Goal: Task Accomplishment & Management: Complete application form

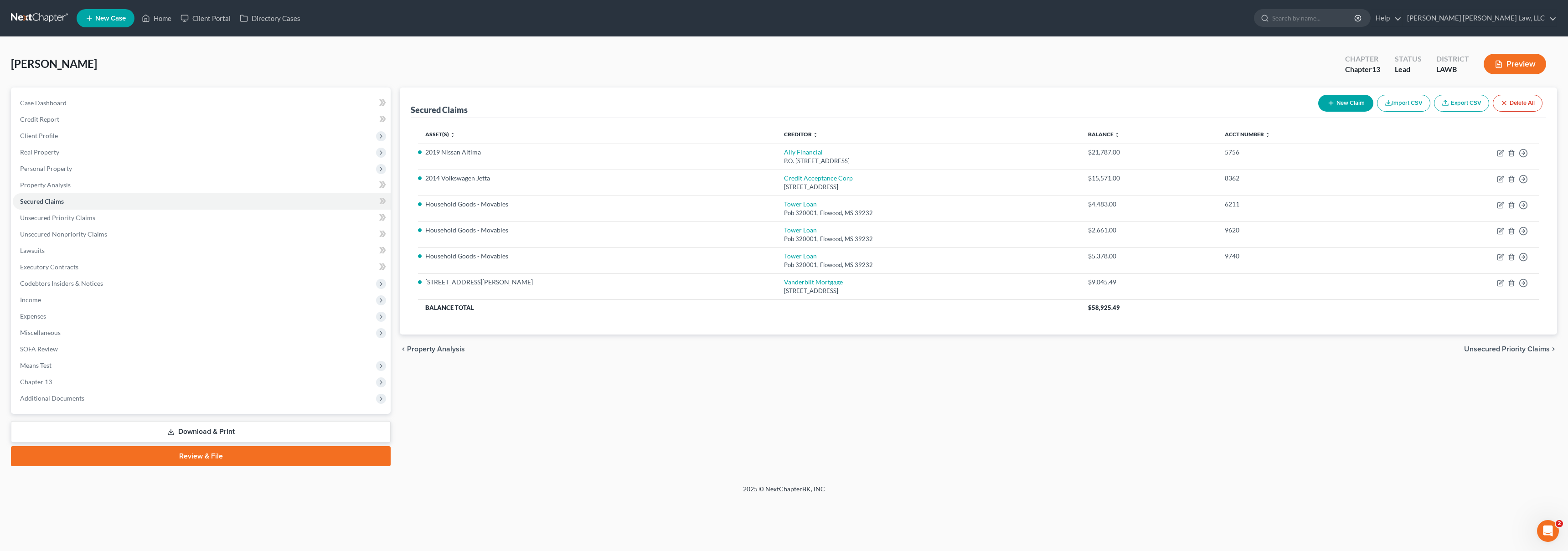
click at [41, 13] on link at bounding box center [40, 18] width 58 height 16
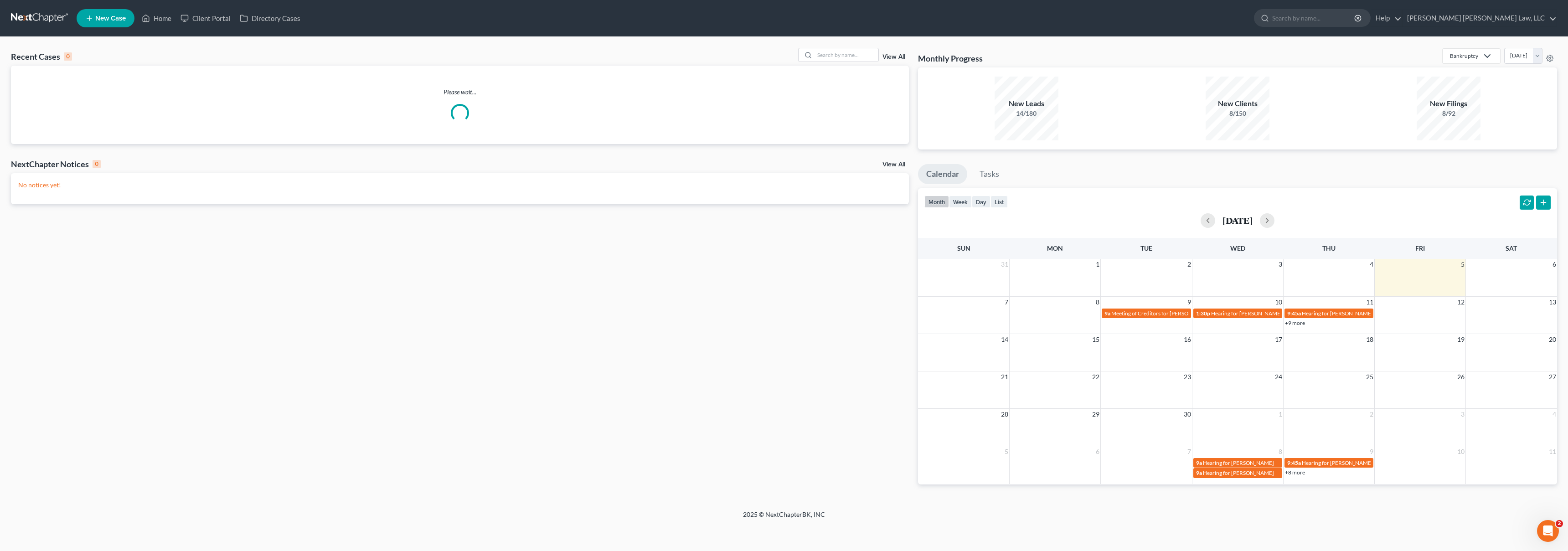
click at [88, 16] on icon at bounding box center [89, 18] width 8 height 11
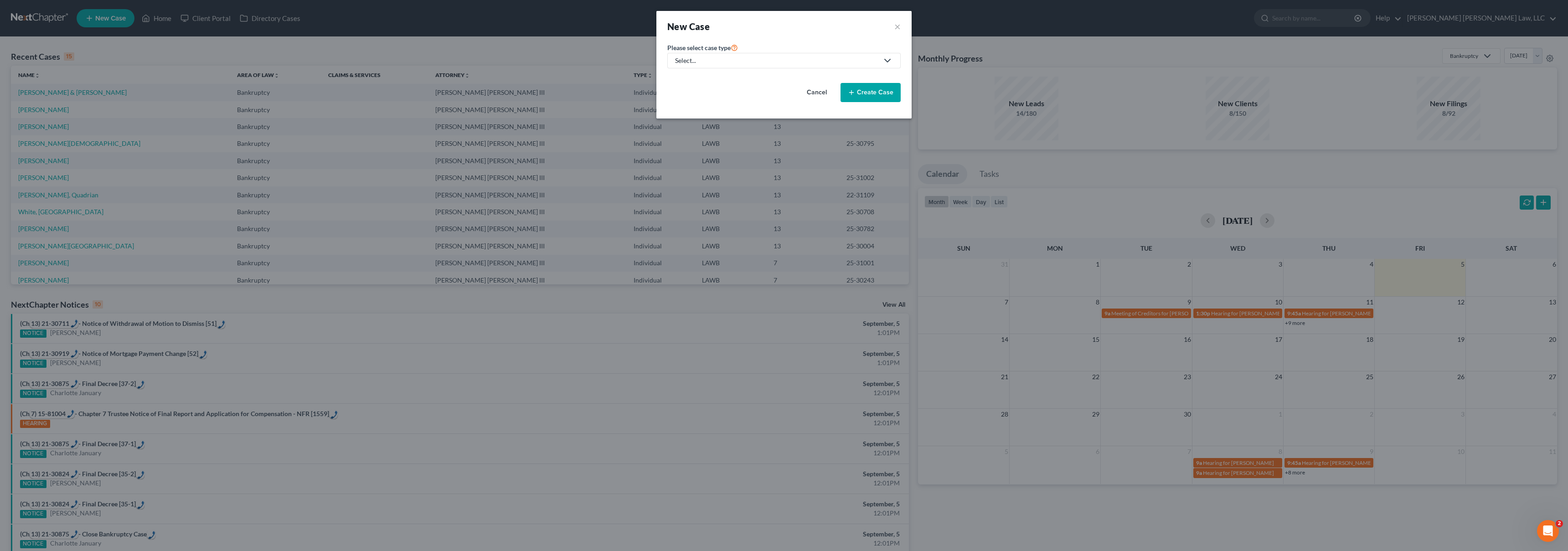
click at [754, 61] on div "Select..." at bounding box center [777, 60] width 203 height 9
click at [719, 80] on div "Bankruptcy" at bounding box center [716, 79] width 81 height 9
select select "36"
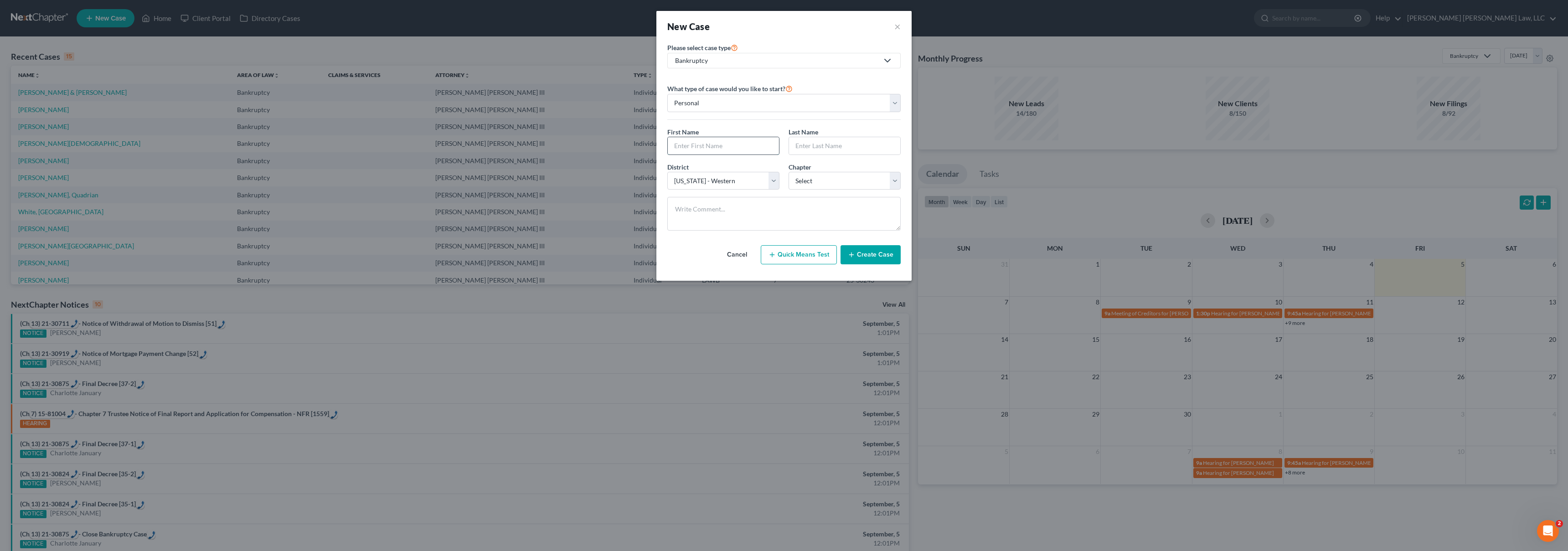
click at [699, 149] on input "text" at bounding box center [723, 146] width 111 height 17
type input "Roxanne"
type input "Jackson"
select select "3"
click at [872, 255] on button "Create Case" at bounding box center [870, 254] width 60 height 19
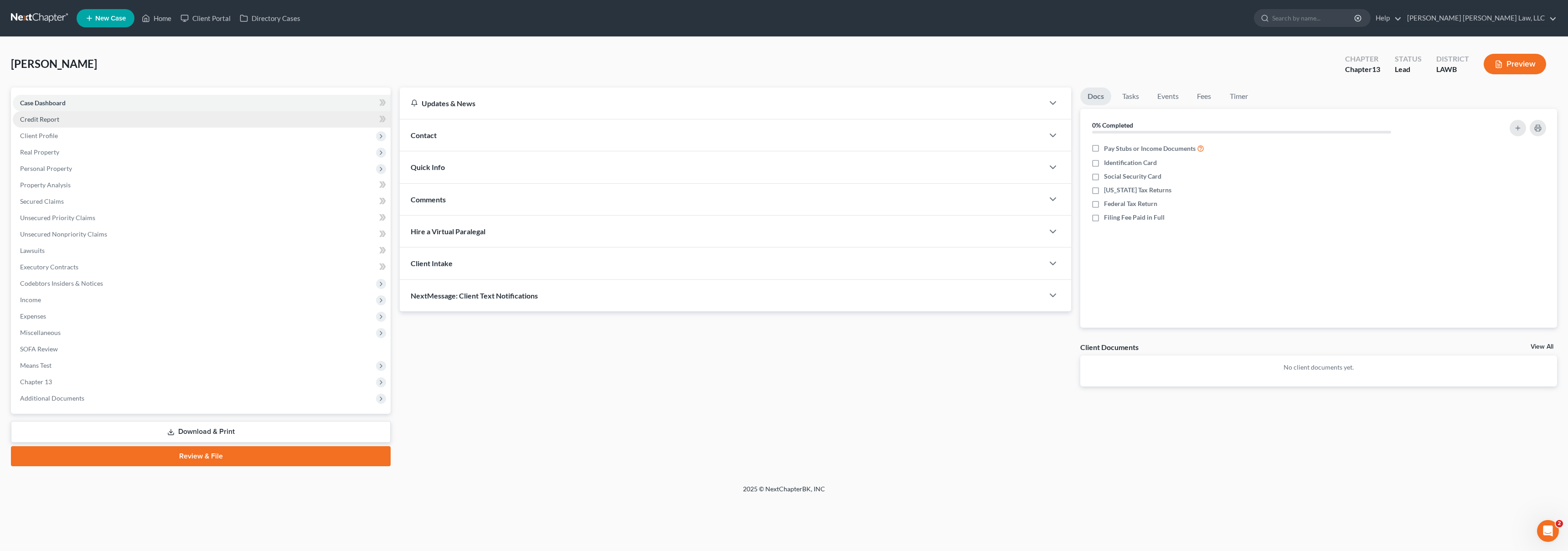
click at [94, 121] on link "Credit Report" at bounding box center [201, 119] width 378 height 16
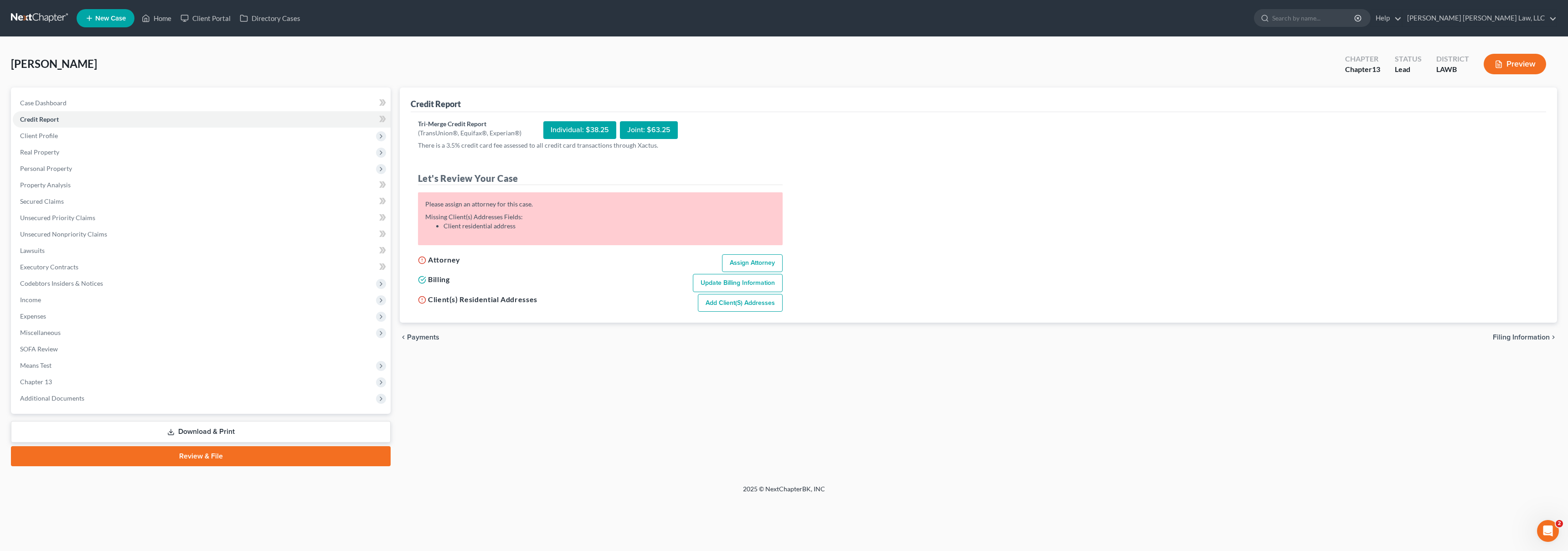
click at [744, 268] on link "Assign Attorney" at bounding box center [752, 264] width 61 height 18
select select "1"
select select "0"
select select "3"
select select "36"
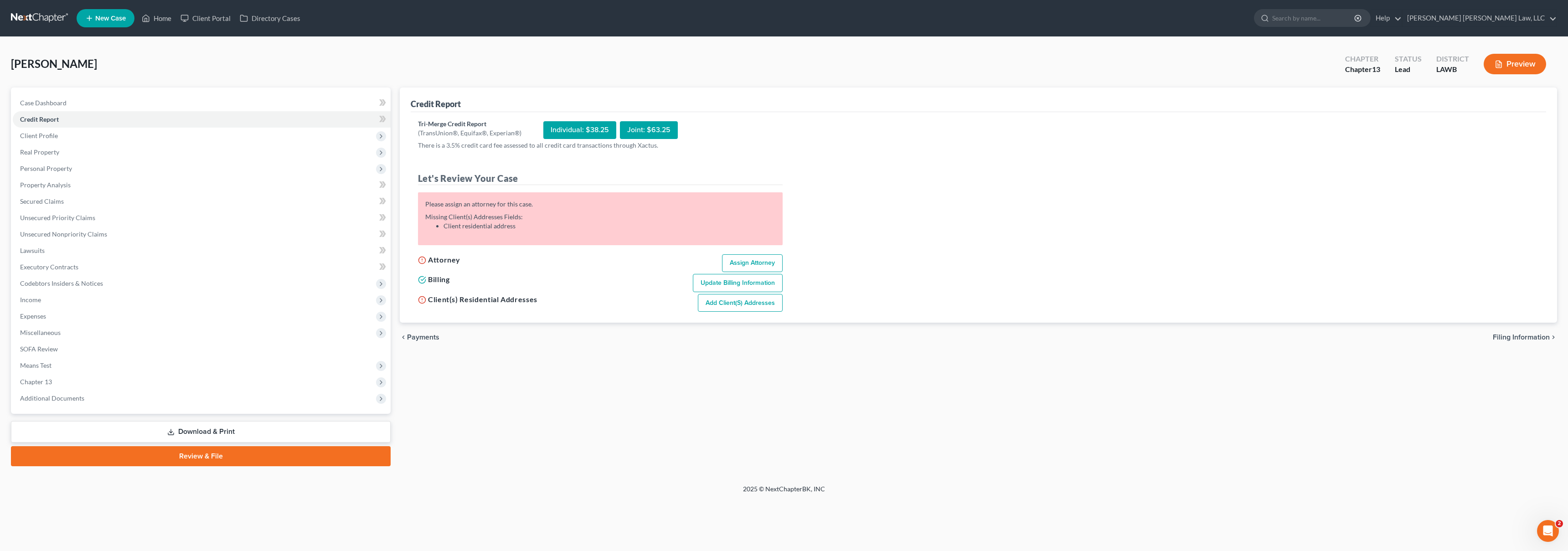
select select "19"
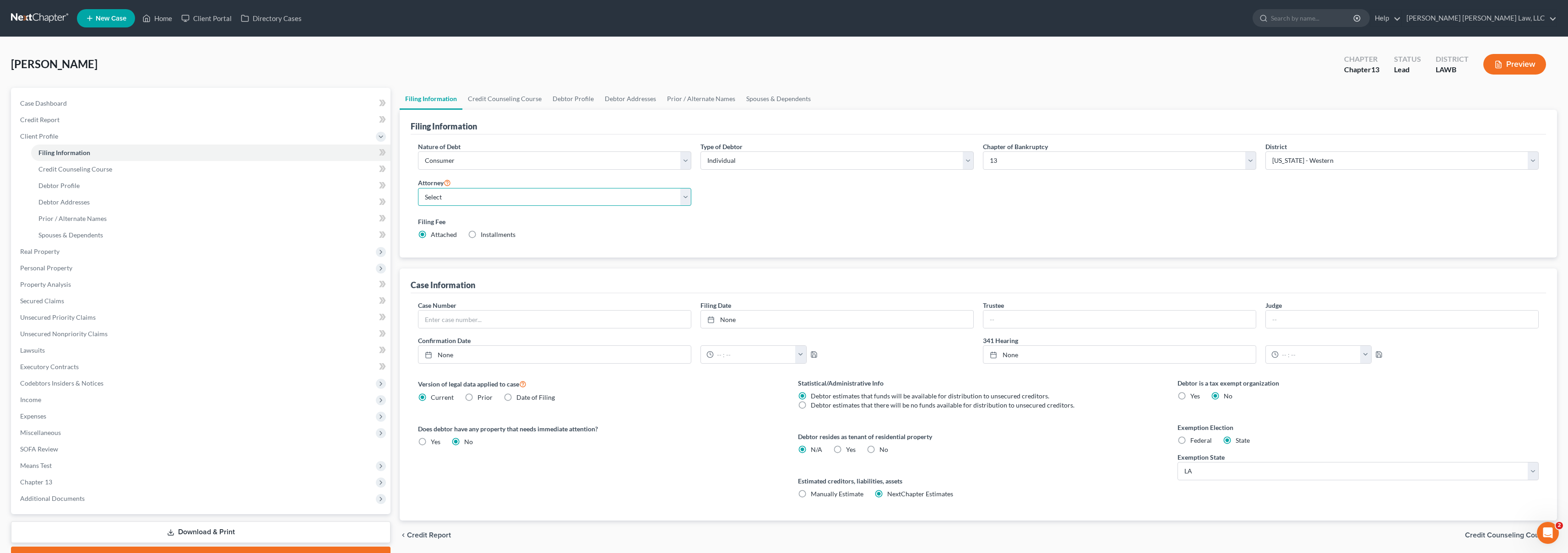
click at [590, 202] on select "Select E. Orum Young III - LAWB E. Orum Young III - LAMB E. Orum Young III - LA…" at bounding box center [554, 197] width 273 height 18
select select "0"
click at [68, 120] on link "Credit Report" at bounding box center [202, 120] width 378 height 16
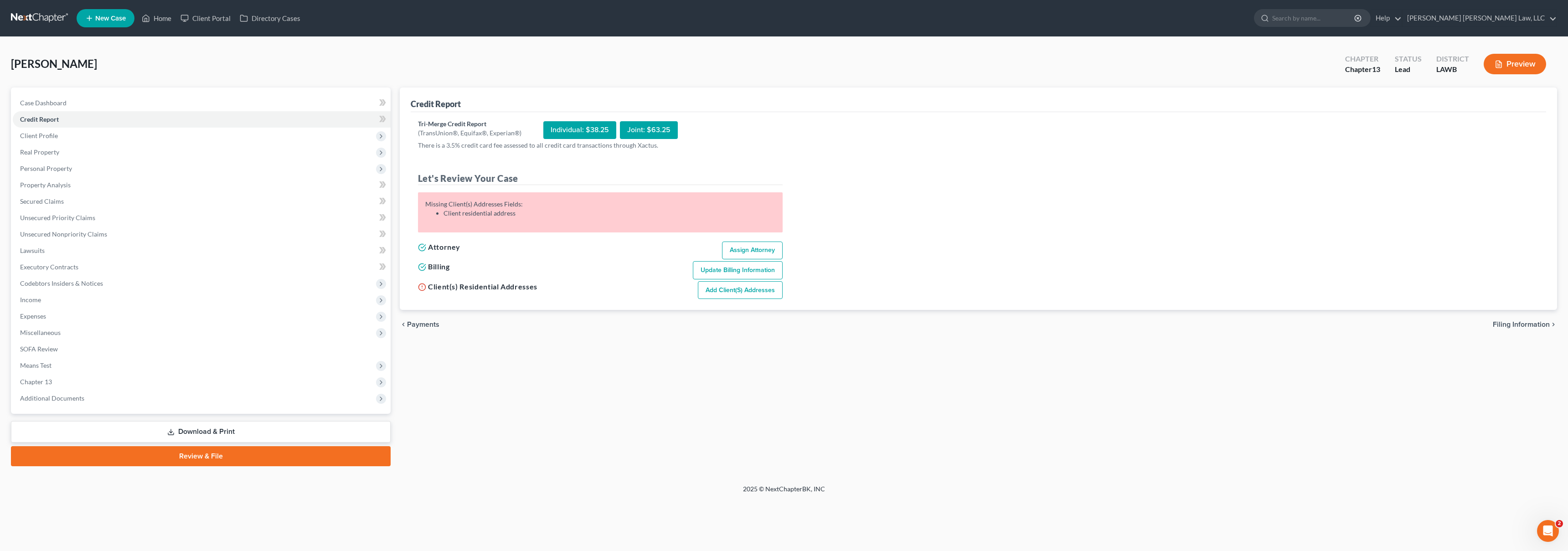
click at [737, 293] on link "Add Client(s) Addresses" at bounding box center [740, 290] width 85 height 18
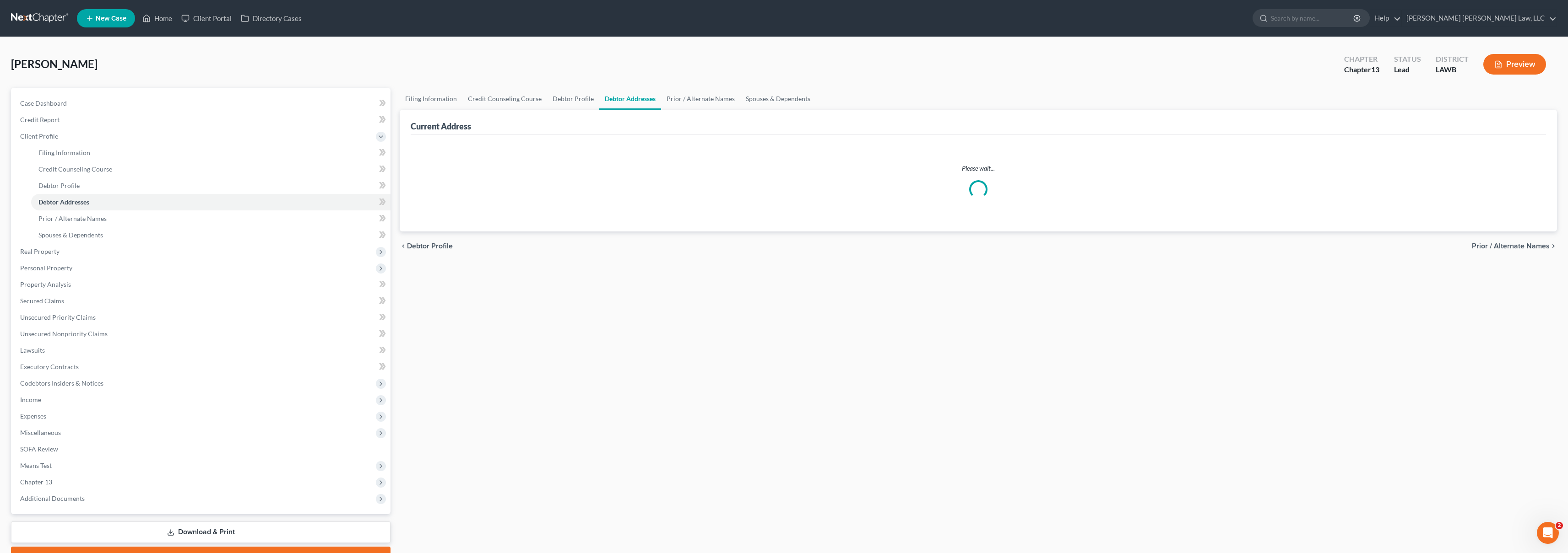
select select "0"
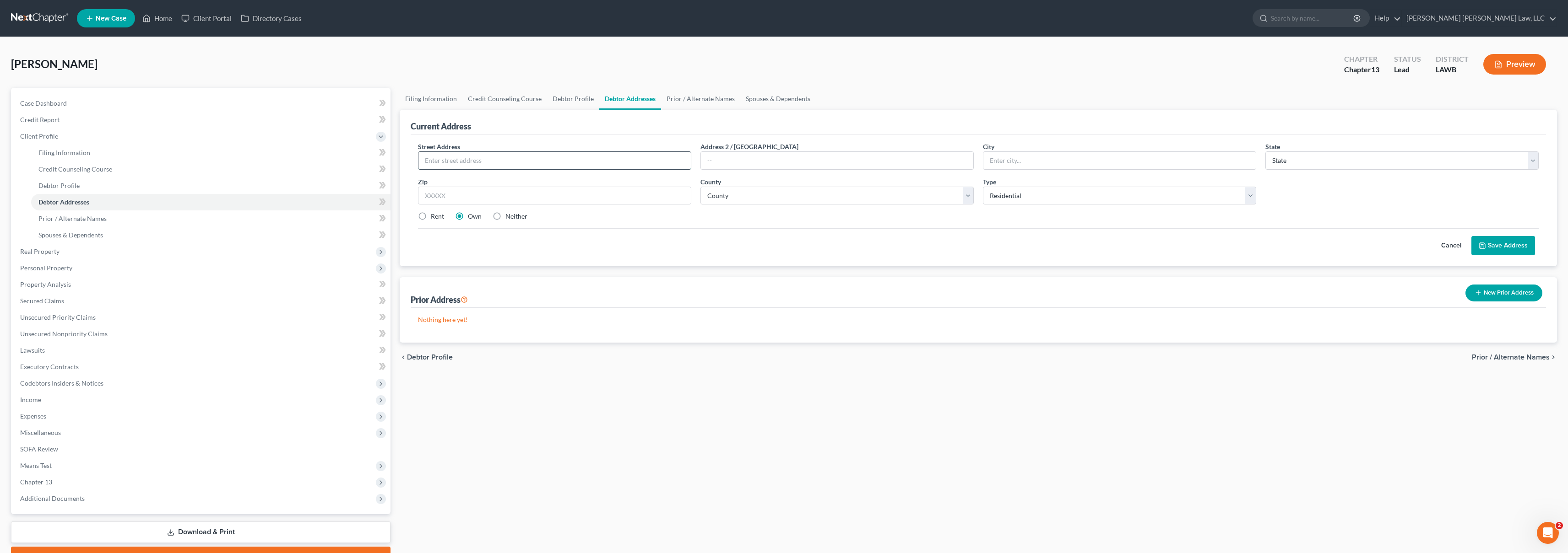
click at [525, 161] on input "text" at bounding box center [554, 161] width 273 height 17
type input "9121 Highway 80"
type input "Simsboro"
select select "19"
type input "71275"
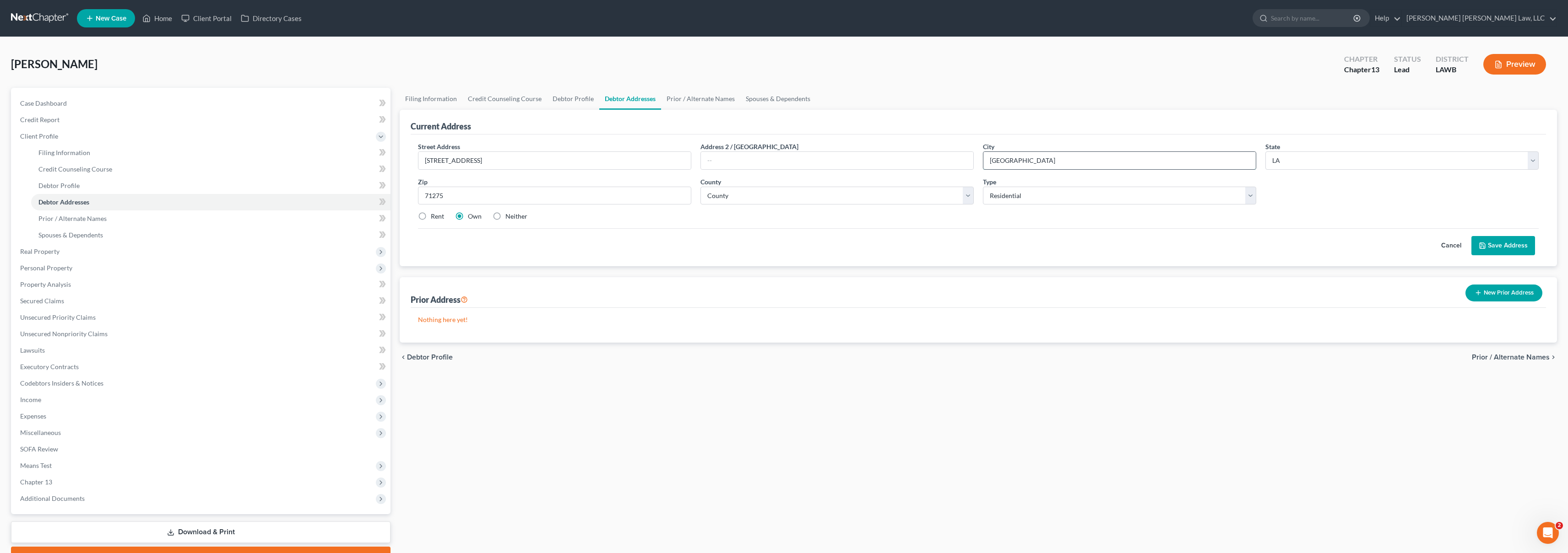
click at [1060, 165] on input "Simsboro" at bounding box center [1120, 161] width 273 height 17
type input "Simsboro"
click at [869, 194] on select "County Acadia Allen Ascension Assumption Avoyelles Beauregard Bienville Bossier…" at bounding box center [837, 196] width 273 height 18
select select "30"
click at [431, 217] on label "Rent" at bounding box center [438, 216] width 13 height 9
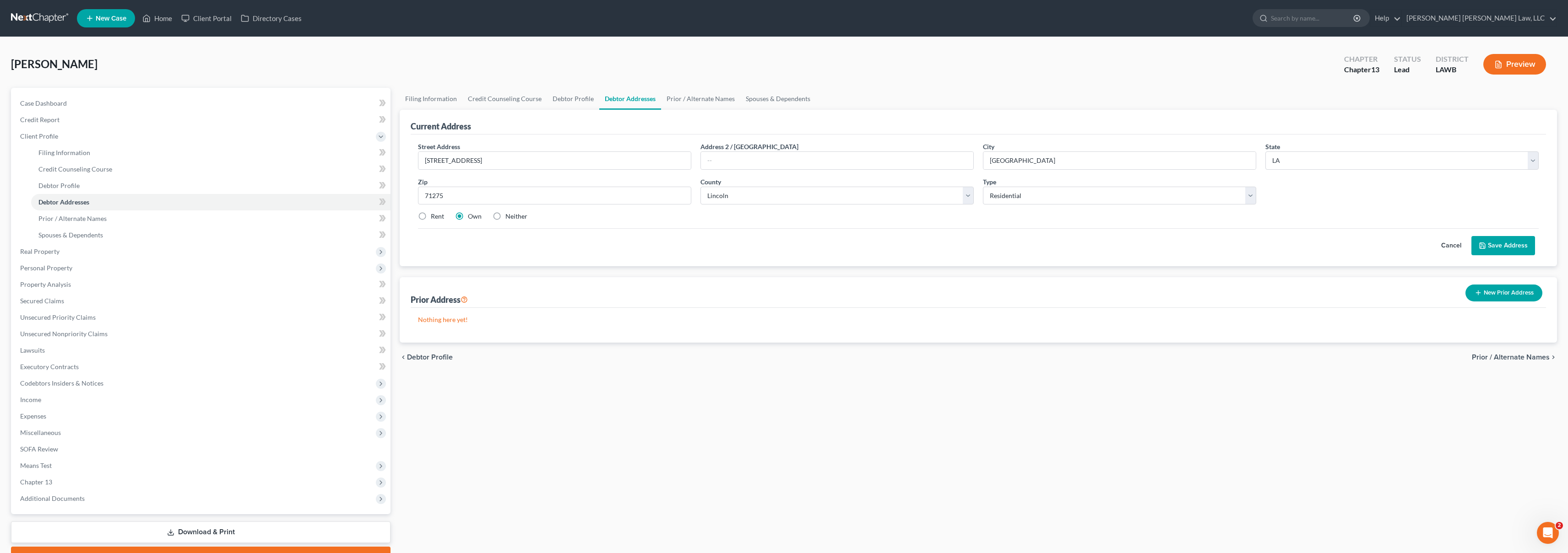
click at [435, 217] on input "Rent" at bounding box center [438, 215] width 6 height 6
radio input "true"
click at [1512, 243] on button "Save Address" at bounding box center [1503, 245] width 64 height 19
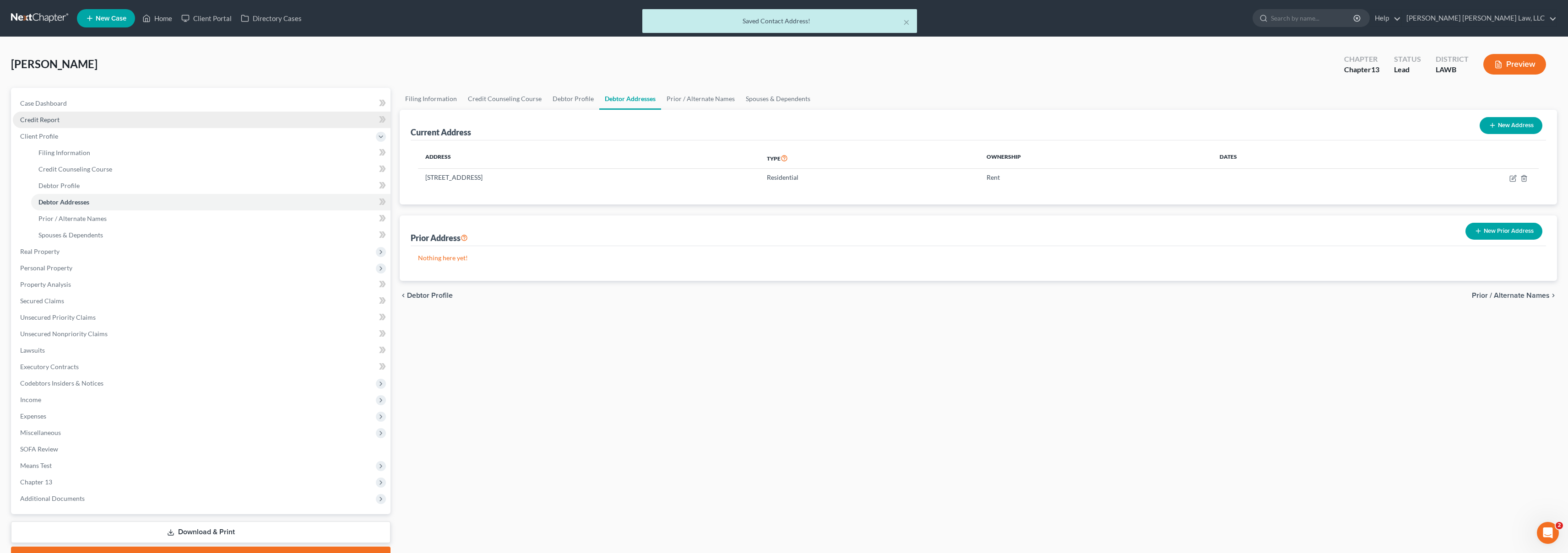
click at [79, 117] on link "Credit Report" at bounding box center [202, 120] width 378 height 16
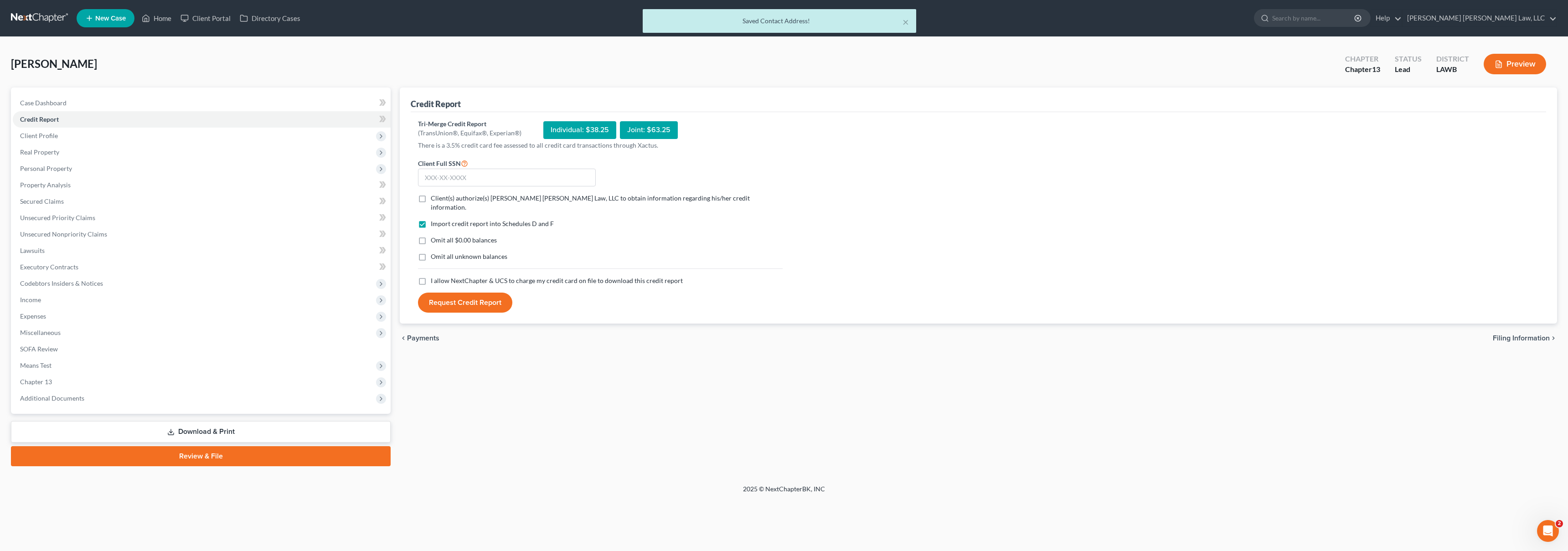
click at [431, 276] on label "I allow NextChapter & UCS to charge my credit card on file to download this cre…" at bounding box center [557, 281] width 252 height 9
click at [435, 276] on input "I allow NextChapter & UCS to charge my credit card on file to download this cre…" at bounding box center [438, 279] width 6 height 6
checkbox input "true"
click at [431, 252] on label "Omit all unknown balances" at bounding box center [469, 256] width 77 height 9
click at [435, 252] on input "Omit all unknown balances" at bounding box center [438, 255] width 6 height 6
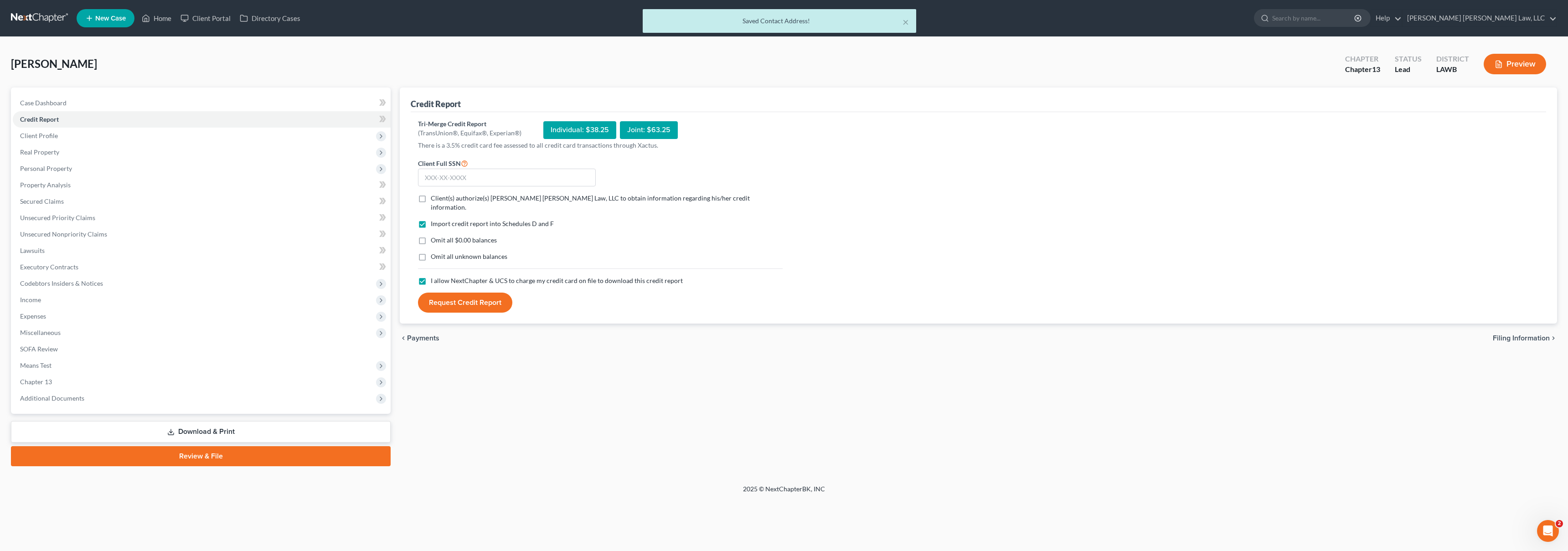
checkbox input "true"
drag, startPoint x: 420, startPoint y: 228, endPoint x: 422, endPoint y: 200, distance: 28.1
click at [431, 236] on label "Omit all $0.00 balances" at bounding box center [464, 240] width 66 height 9
click at [435, 236] on input "Omit all $0.00 balances" at bounding box center [438, 239] width 6 height 6
checkbox input "true"
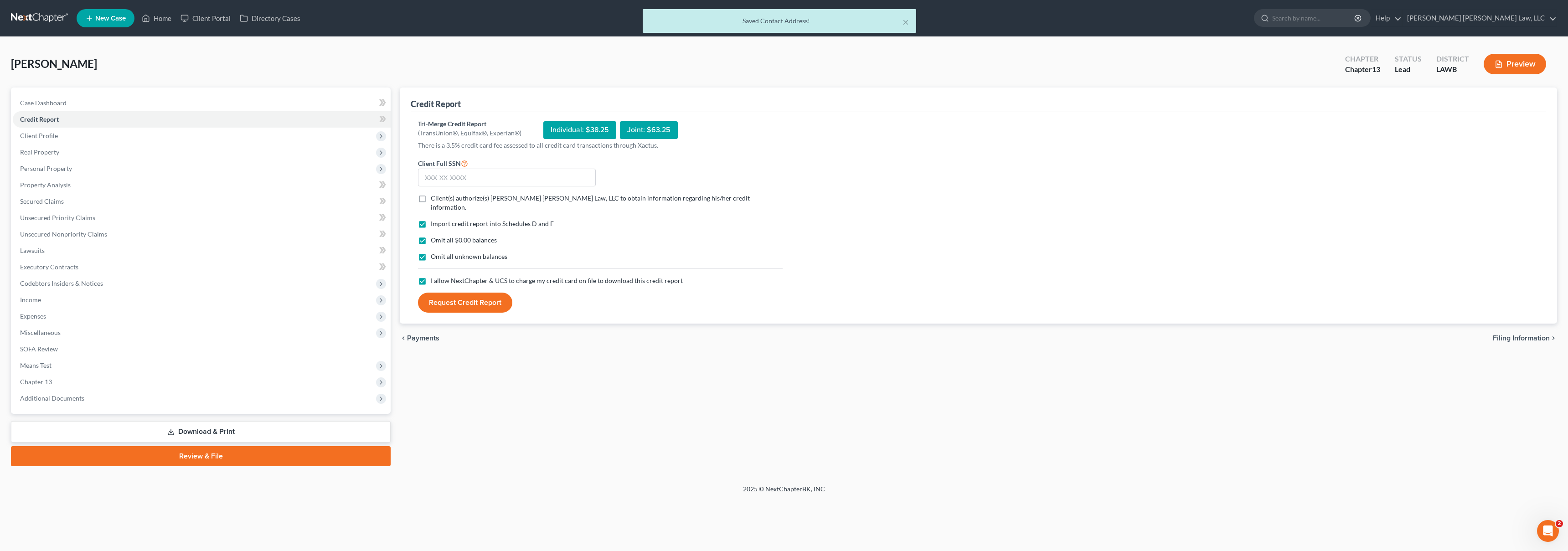
click at [431, 198] on label "Client(s) authorize(s) E. Orum Young Law, LLC to obtain information regarding h…" at bounding box center [607, 203] width 352 height 18
click at [435, 198] on input "Client(s) authorize(s) E. Orum Young Law, LLC to obtain information regarding h…" at bounding box center [438, 197] width 6 height 6
checkbox input "true"
click at [442, 180] on input "text" at bounding box center [507, 178] width 178 height 18
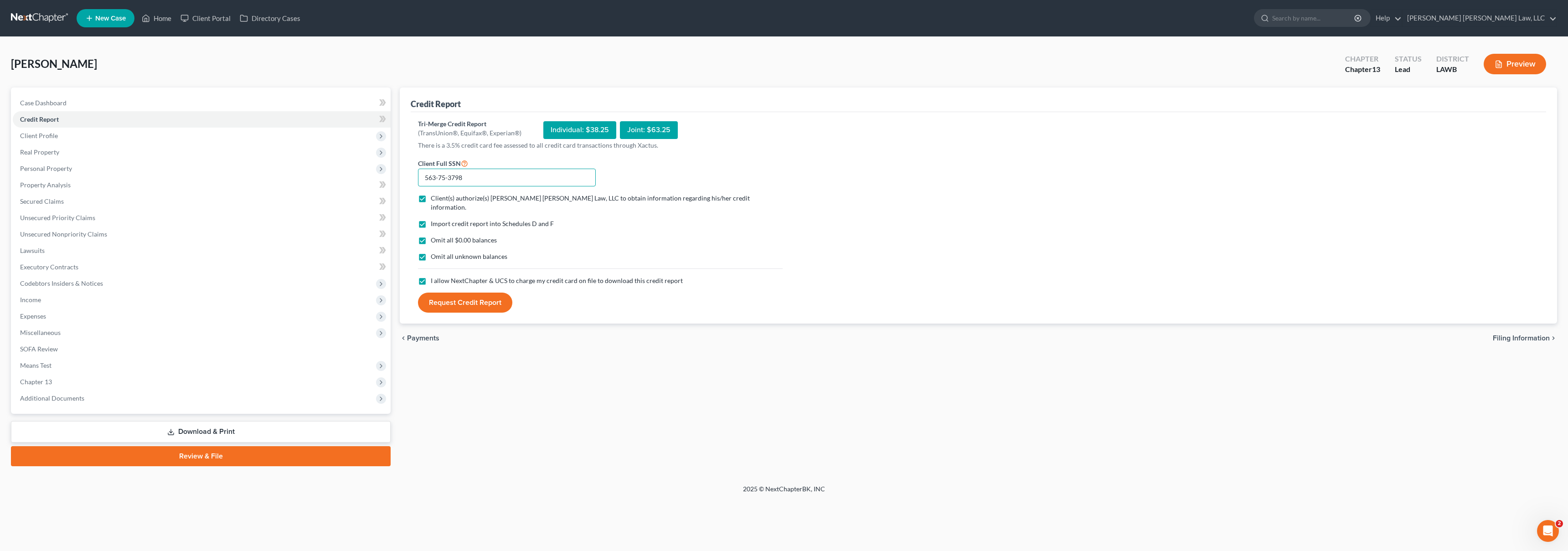
type input "563-75-3798"
click at [499, 299] on button "Request Credit Report" at bounding box center [465, 303] width 94 height 20
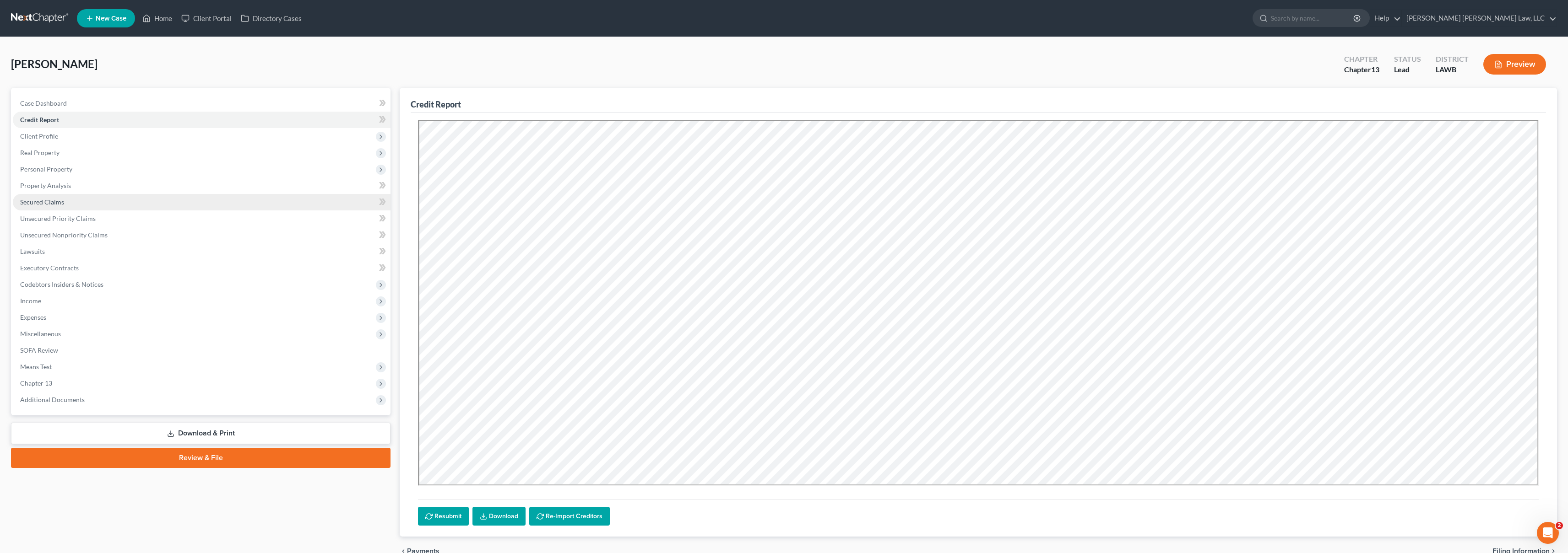
click at [41, 202] on span "Secured Claims" at bounding box center [42, 202] width 44 height 8
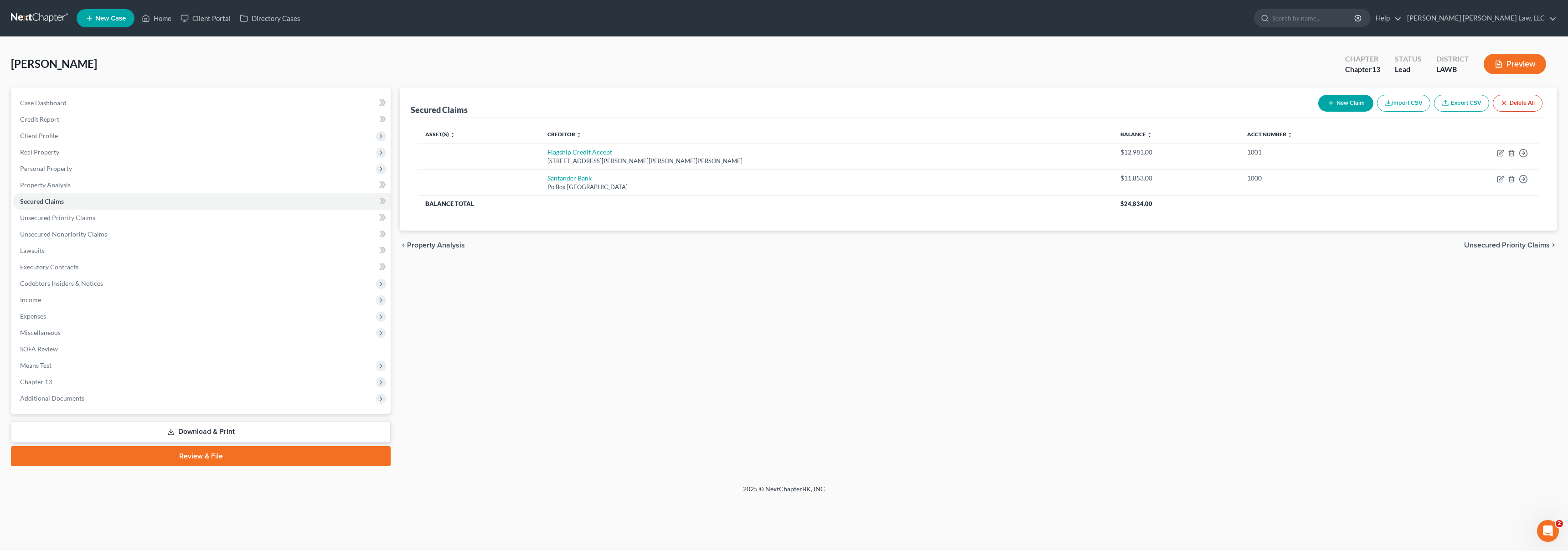
click at [1121, 136] on link "Balance expand_more expand_less unfold_more" at bounding box center [1136, 134] width 32 height 7
click at [124, 112] on link "Credit Report" at bounding box center [201, 119] width 378 height 16
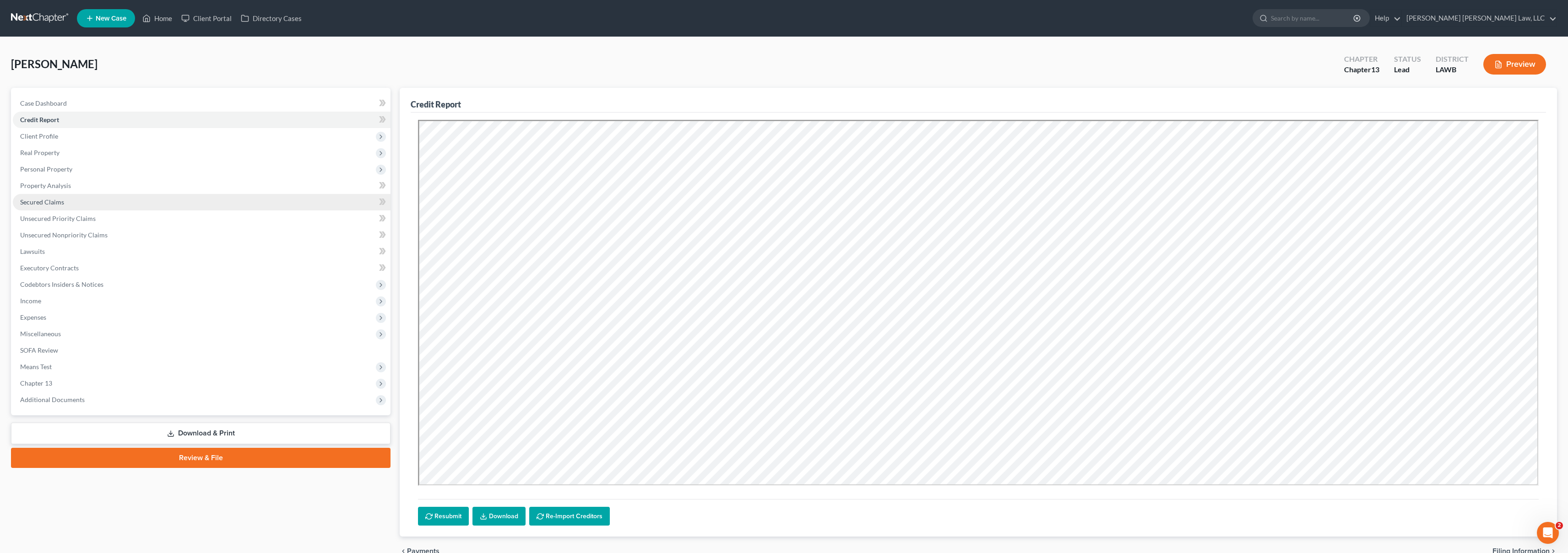
click at [84, 199] on link "Secured Claims" at bounding box center [202, 202] width 378 height 16
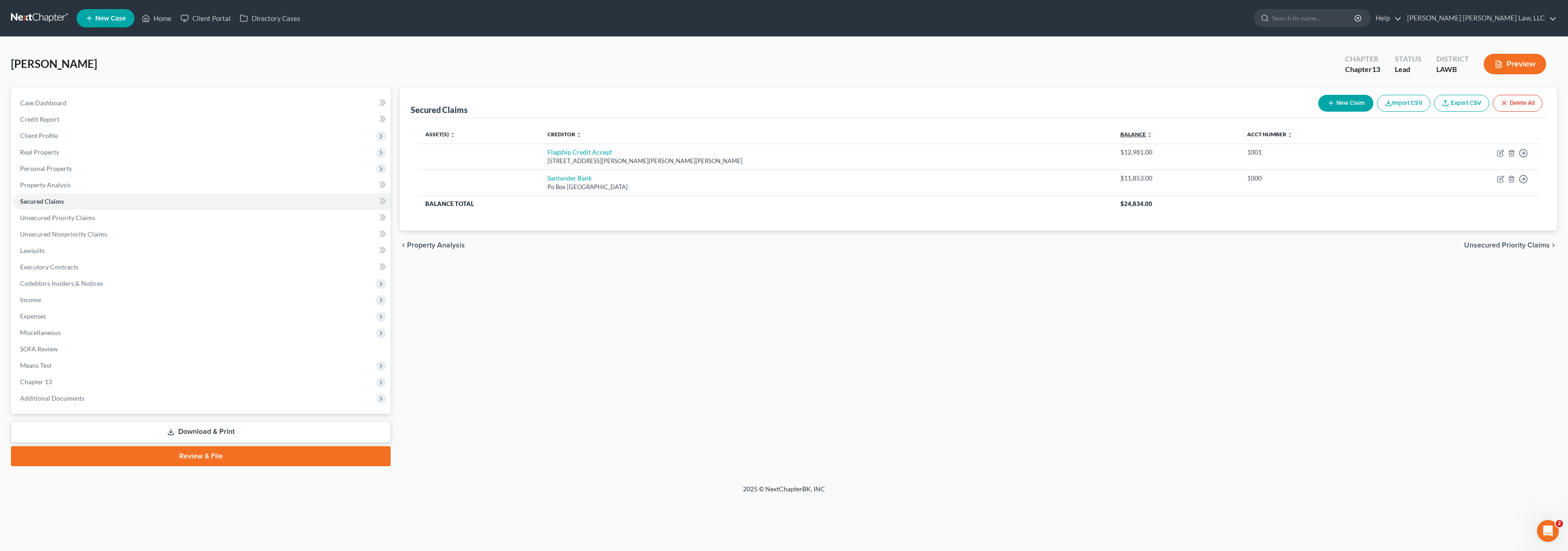
click at [1121, 134] on link "Balance expand_more expand_less unfold_more" at bounding box center [1136, 134] width 32 height 7
click at [1121, 134] on link "Balance expand_more expand_less unfold_more" at bounding box center [1136, 134] width 31 height 7
click at [1121, 134] on link "Balance expand_more expand_less unfold_more" at bounding box center [1136, 134] width 32 height 7
click at [83, 112] on link "Credit Report" at bounding box center [201, 119] width 378 height 16
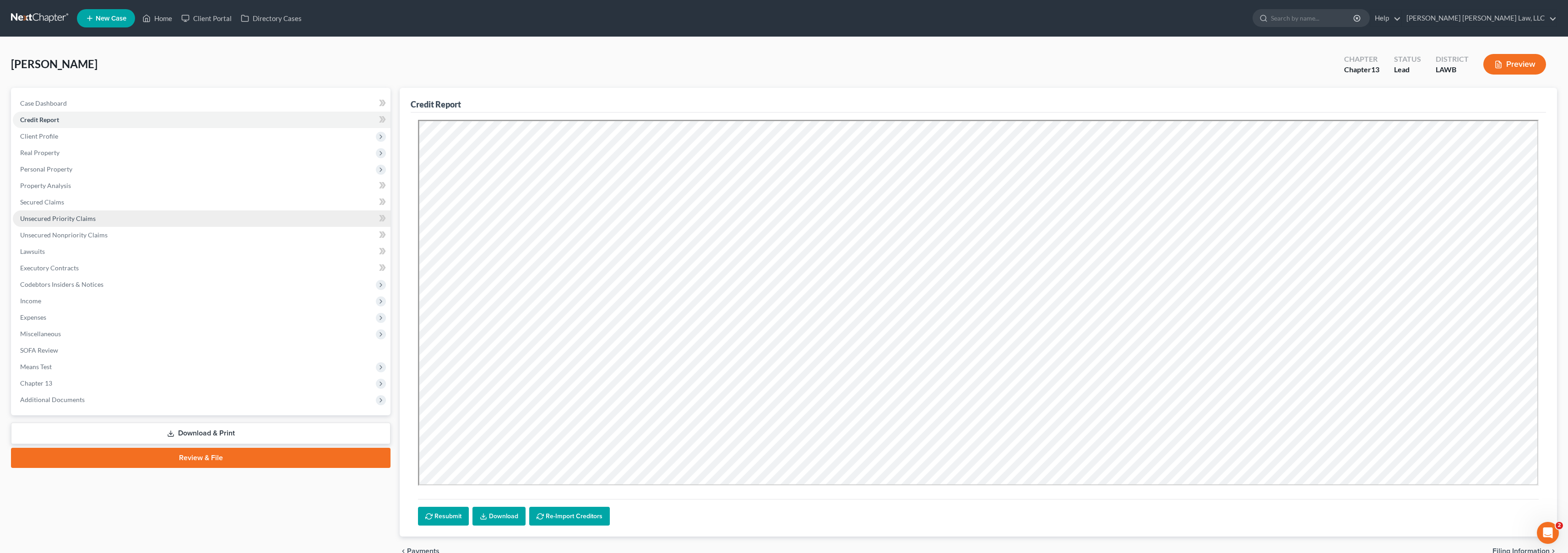
click at [74, 222] on link "Unsecured Priority Claims" at bounding box center [202, 218] width 378 height 16
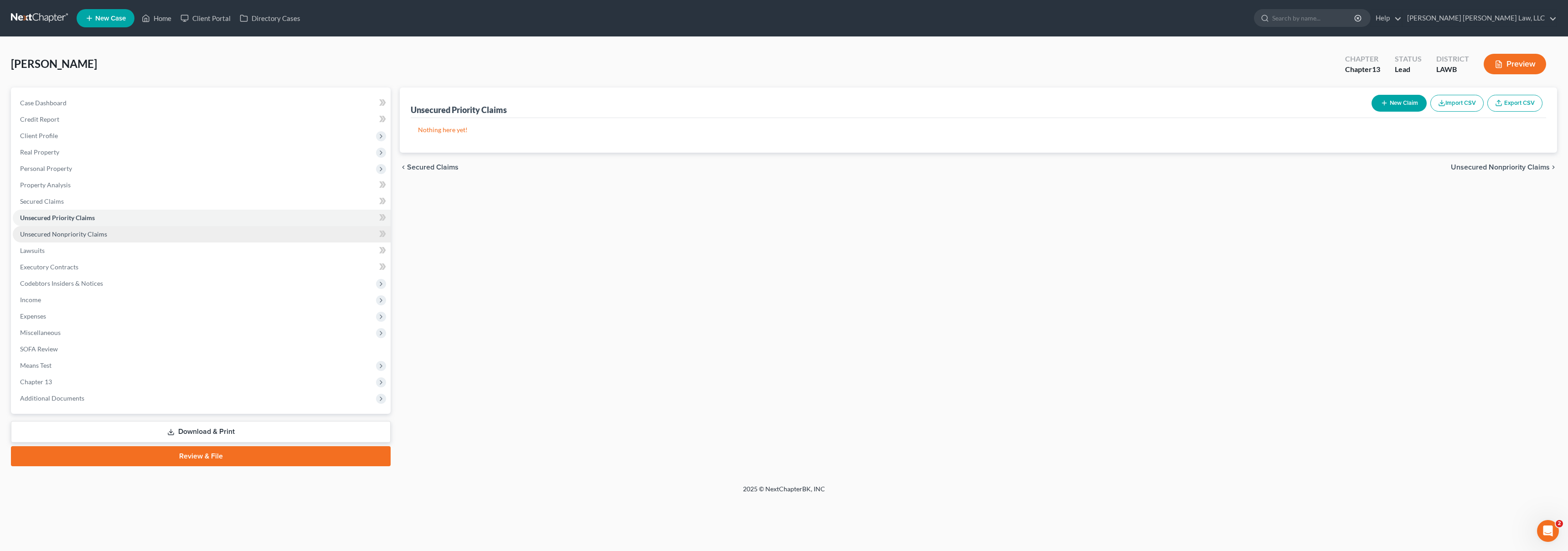
click at [86, 233] on span "Unsecured Nonpriority Claims" at bounding box center [63, 234] width 87 height 8
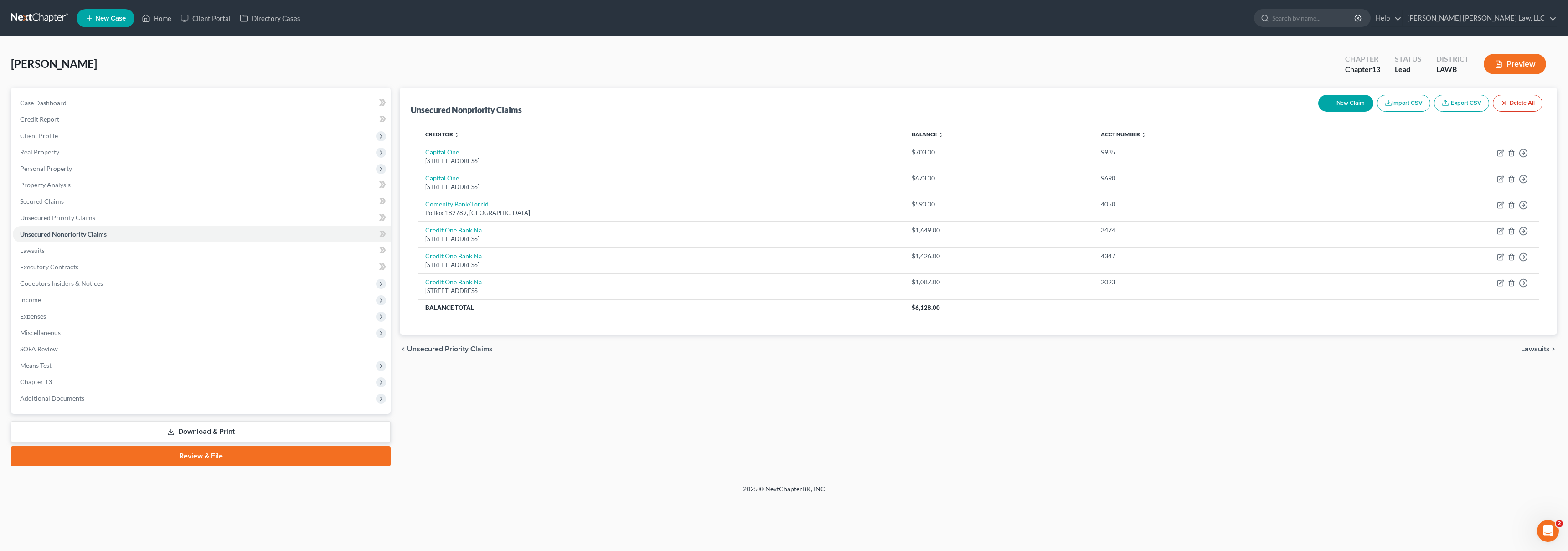
click at [915, 133] on link "Balance expand_more expand_less unfold_more" at bounding box center [928, 134] width 32 height 7
